Goal: Task Accomplishment & Management: Manage account settings

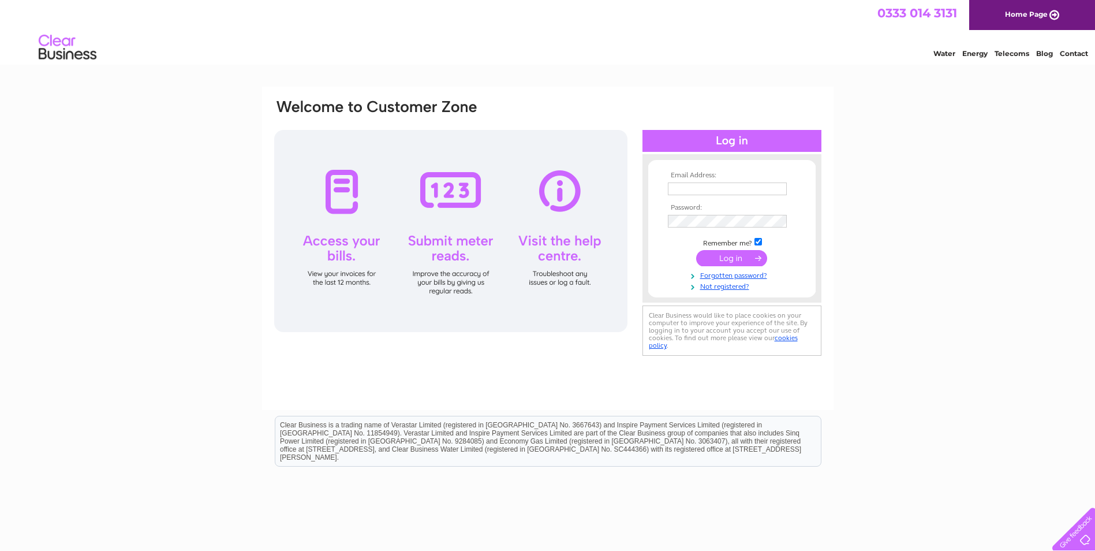
type input "laura@zeusengineering.co.uk"
click at [740, 261] on input "submit" at bounding box center [731, 258] width 71 height 16
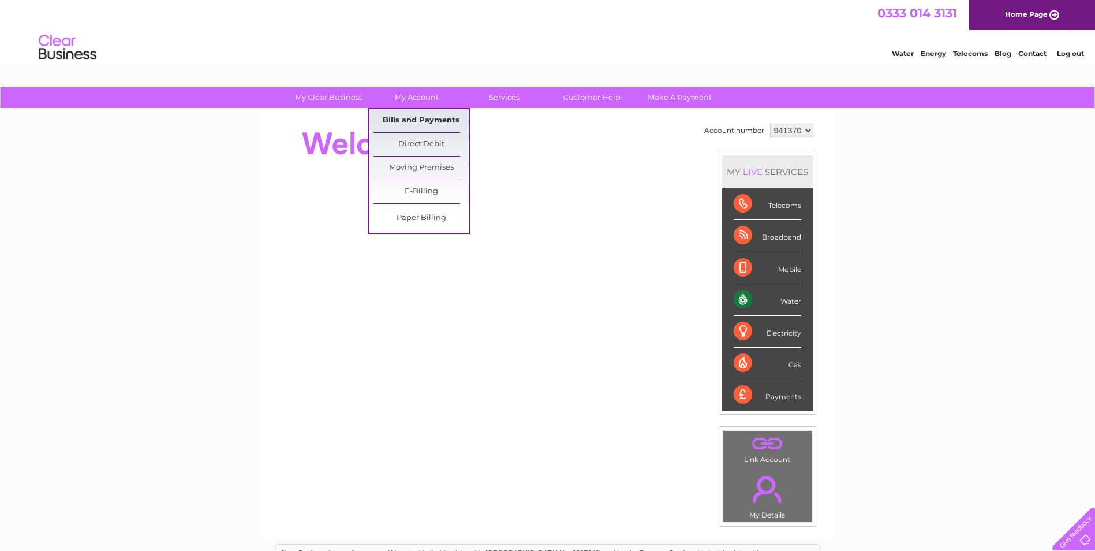
click at [429, 122] on link "Bills and Payments" at bounding box center [420, 120] width 95 height 23
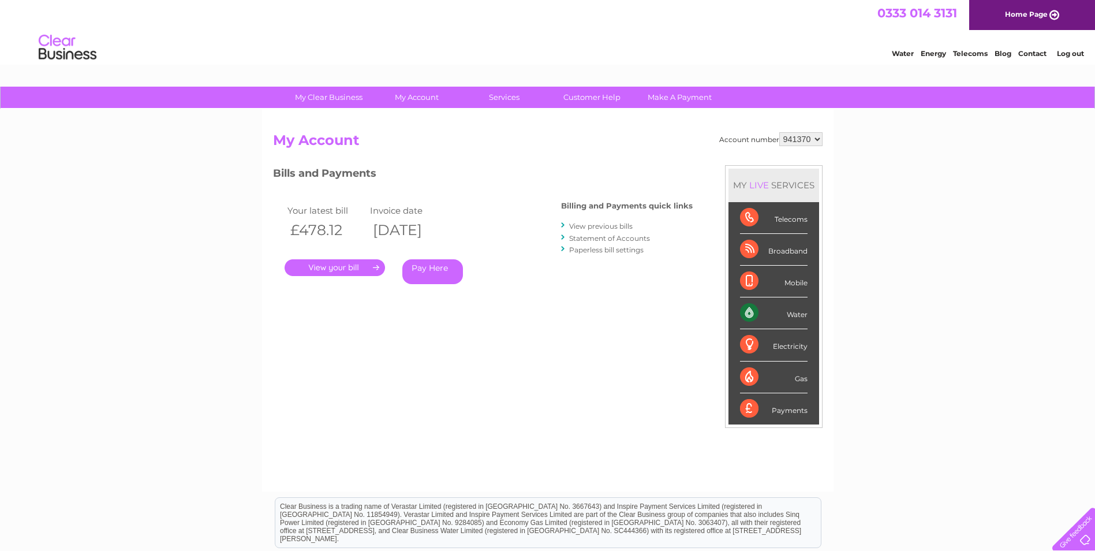
click at [306, 271] on link "." at bounding box center [335, 267] width 100 height 17
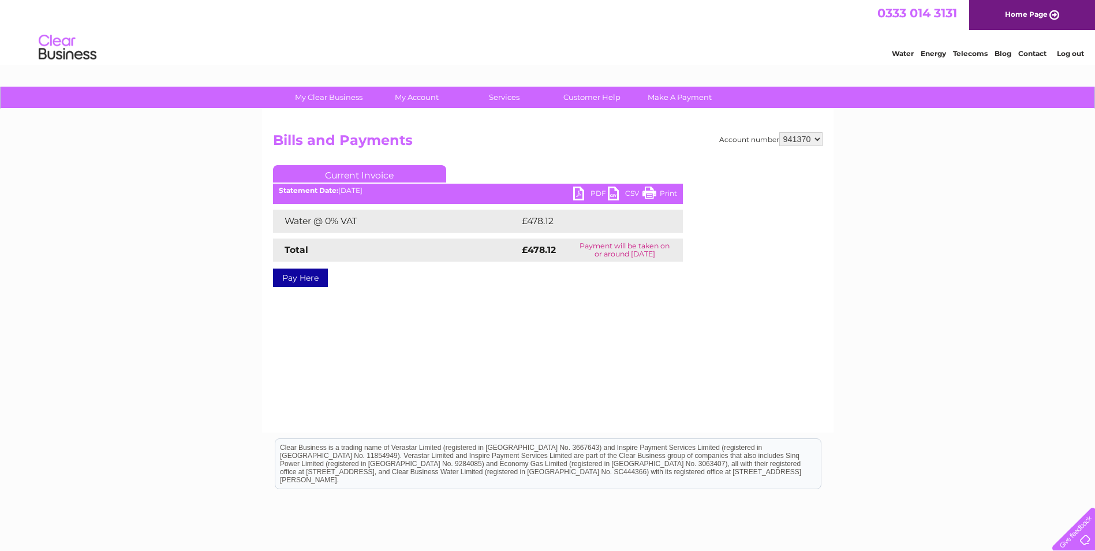
click at [578, 193] on link "PDF" at bounding box center [590, 194] width 35 height 17
